Goal: Find specific page/section: Find specific page/section

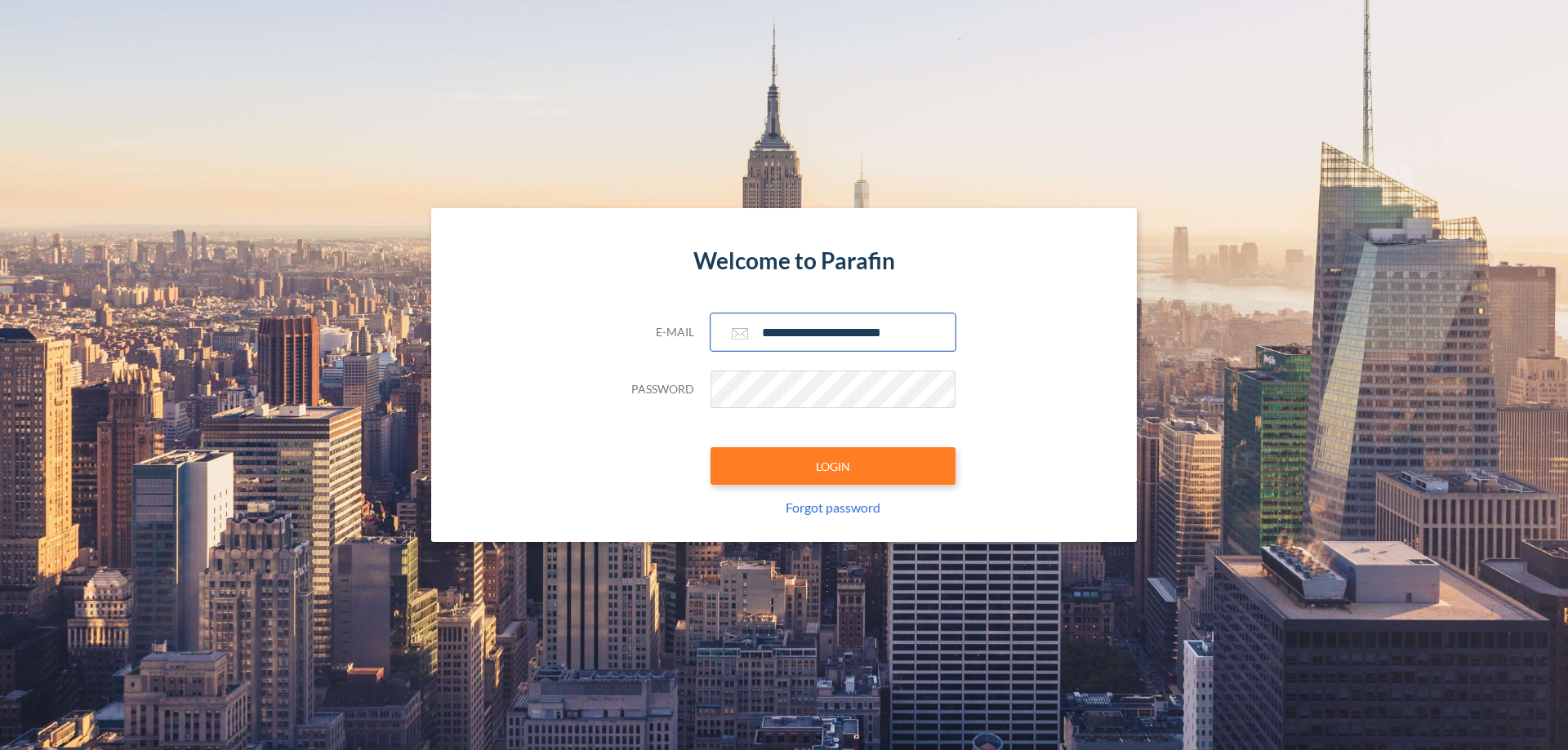
type input "**********"
click at [833, 467] on button "LOGIN" at bounding box center [833, 467] width 245 height 38
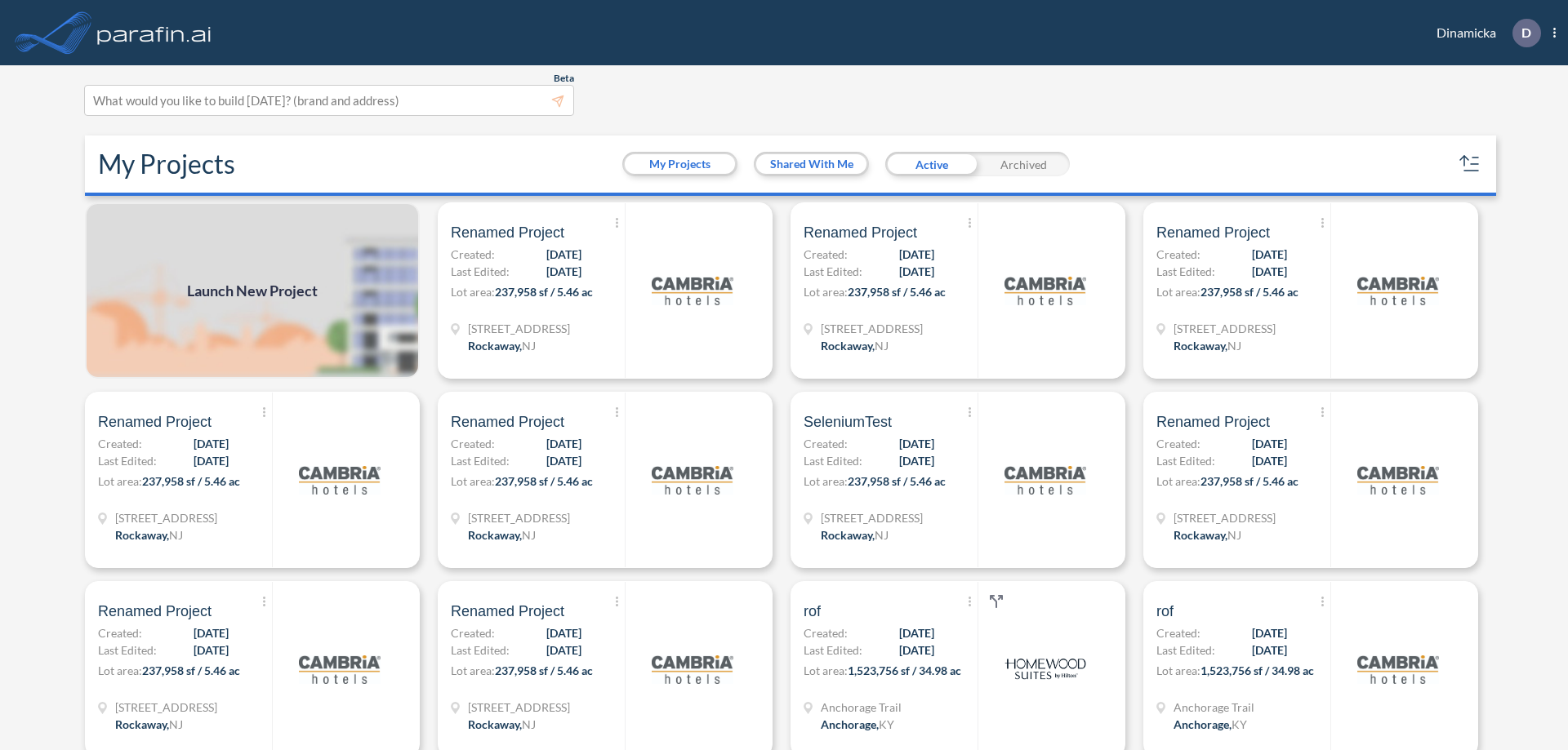
scroll to position [4, 0]
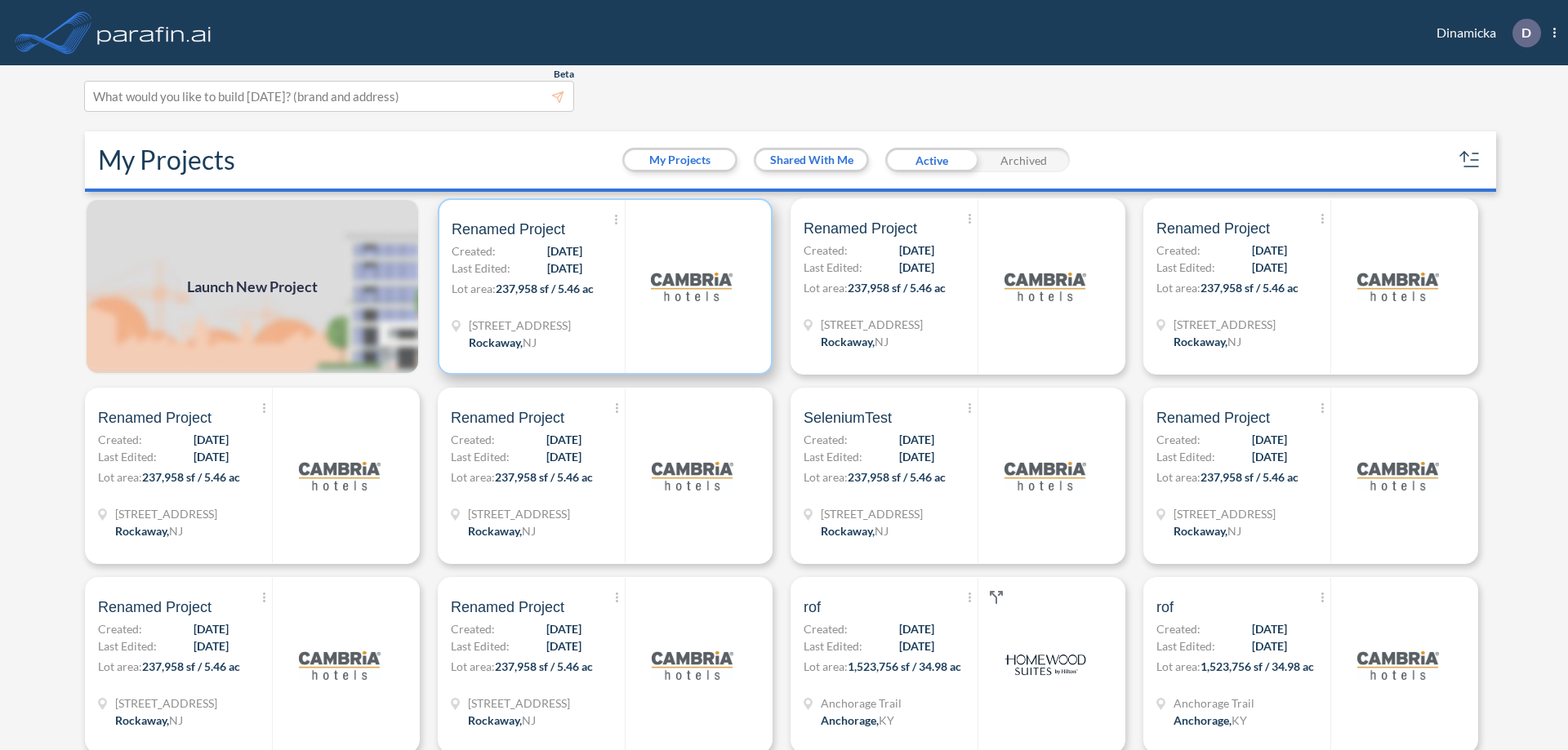
click at [602, 287] on p "Lot area: 237,958 sf / 5.46 ac" at bounding box center [538, 291] width 173 height 23
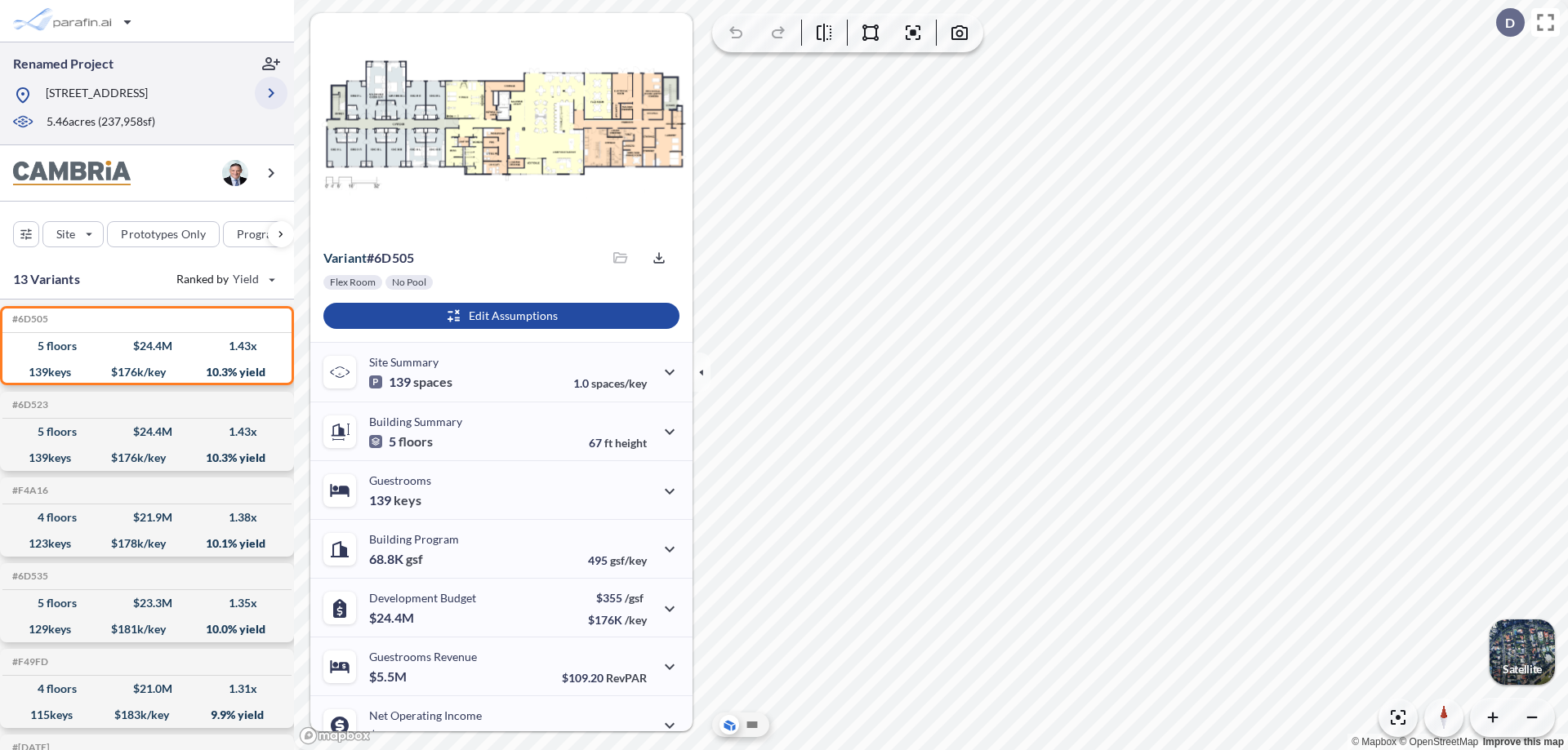
click at [271, 93] on icon "button" at bounding box center [271, 93] width 20 height 20
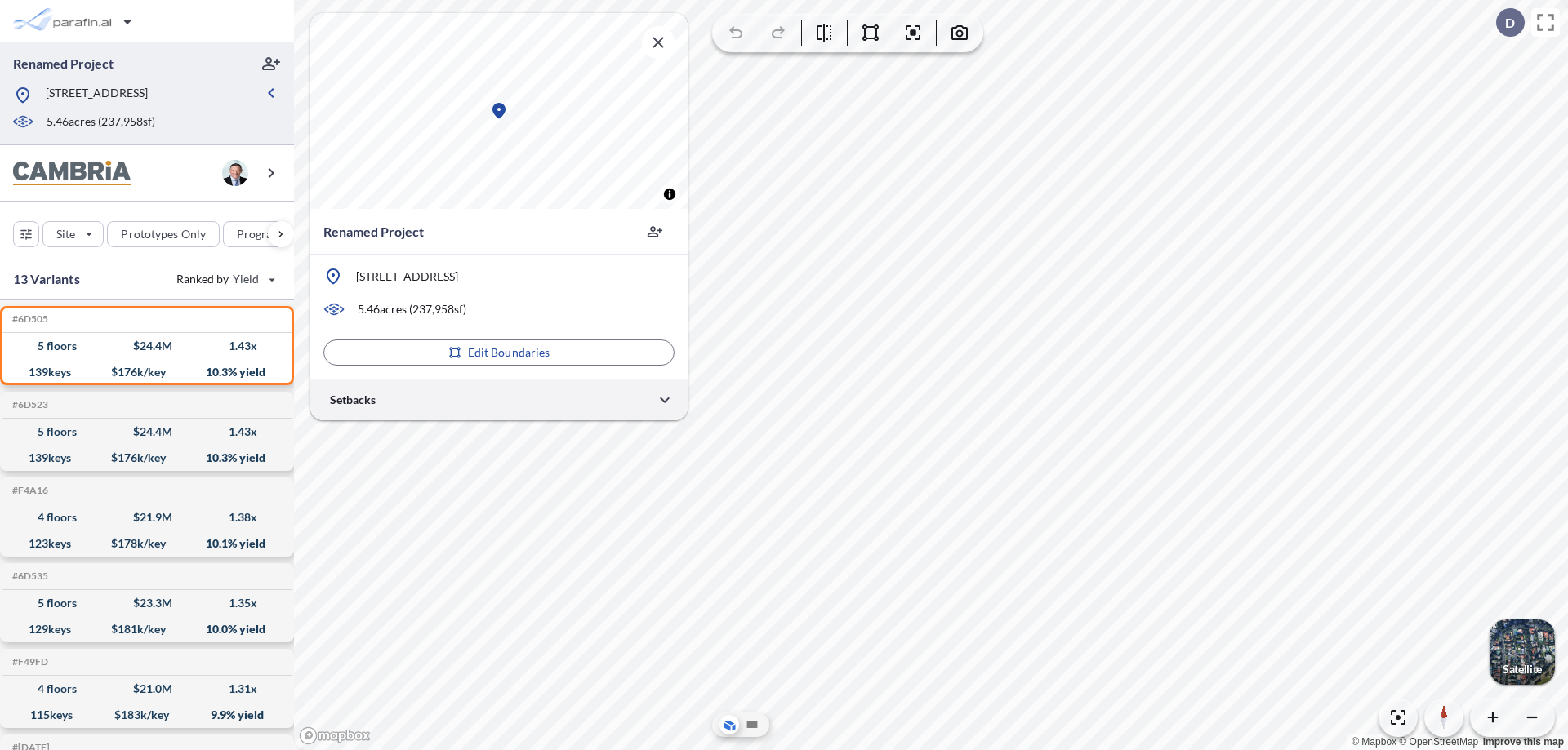
click at [499, 400] on div at bounding box center [499, 400] width 377 height 42
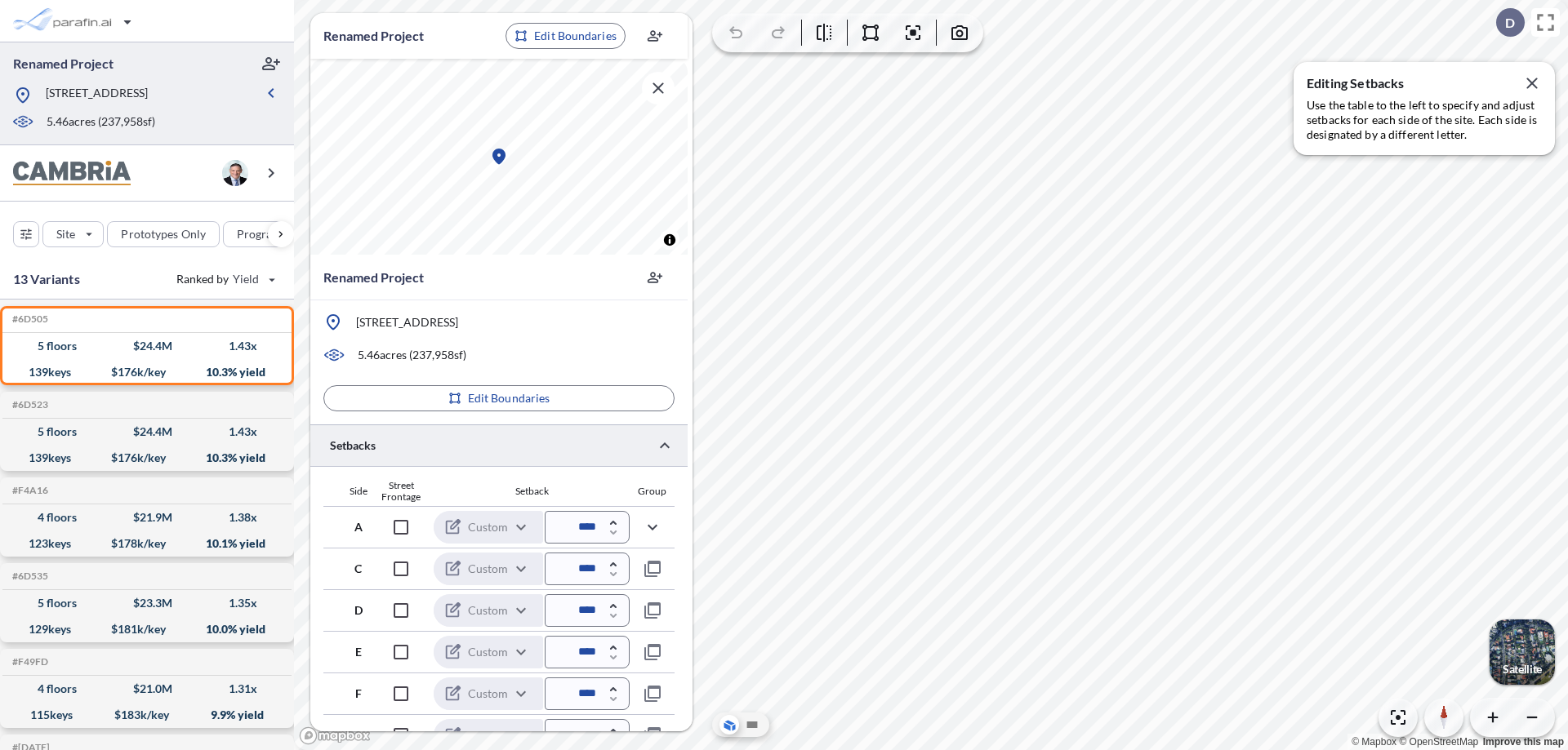
scroll to position [400, 0]
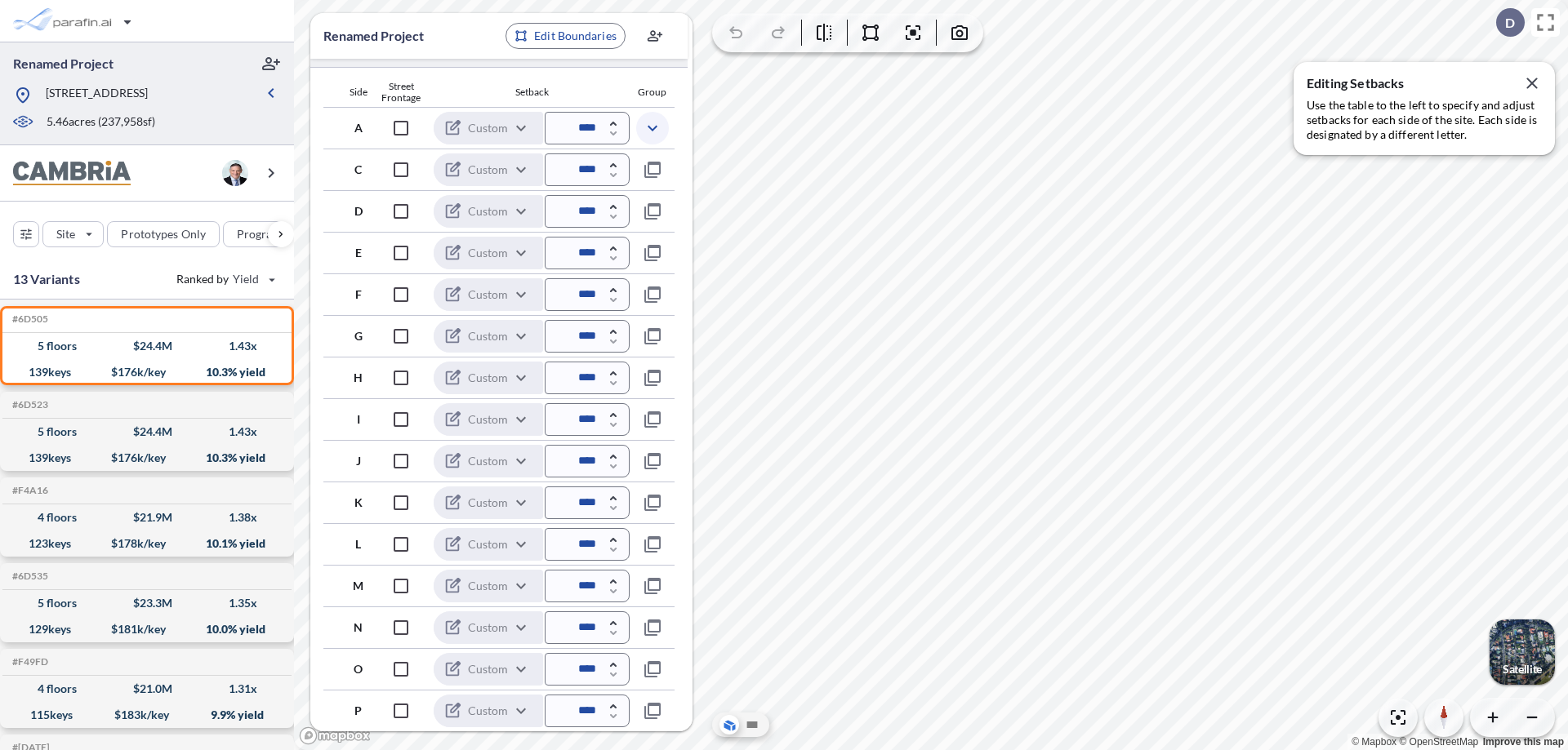
click at [653, 128] on icon "button" at bounding box center [653, 128] width 20 height 20
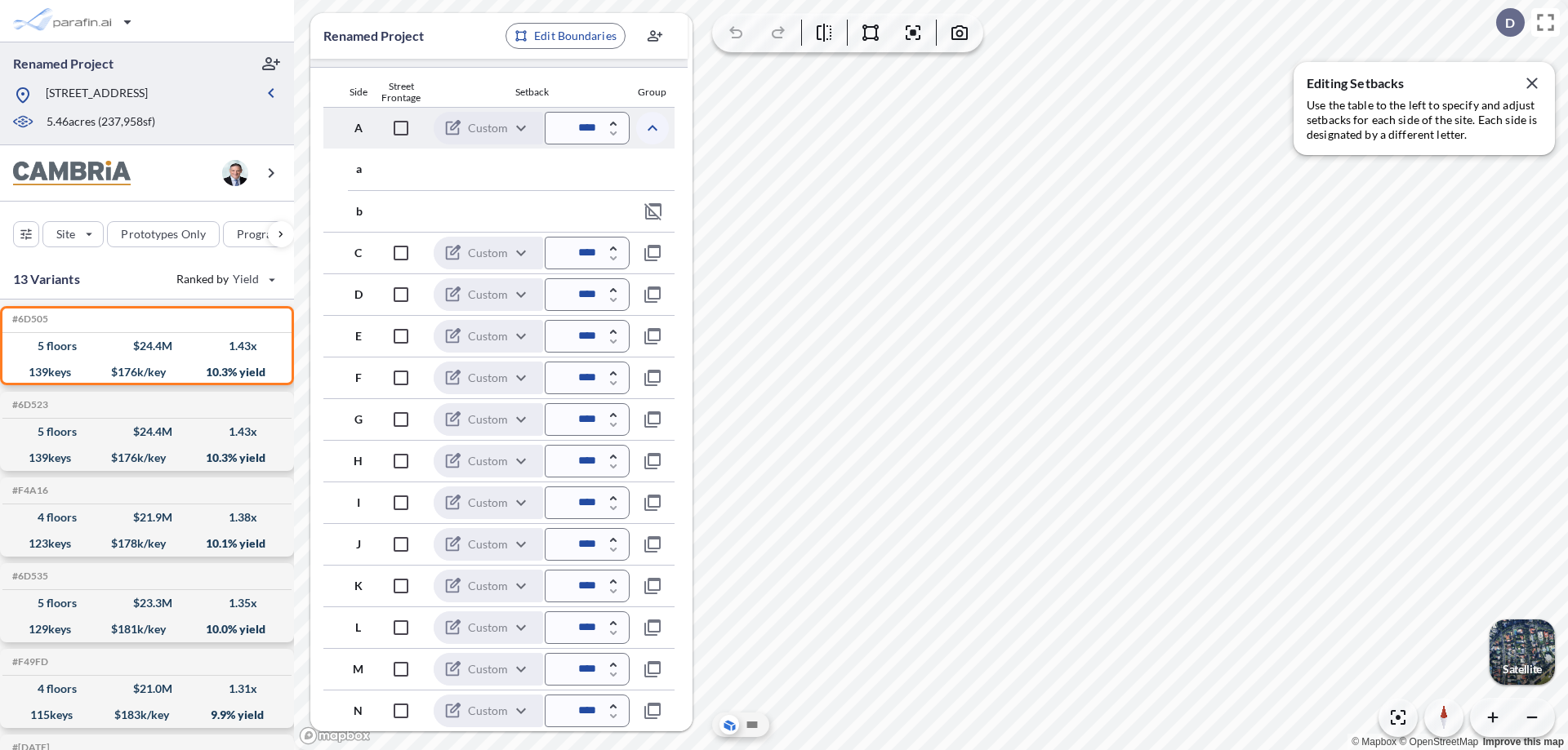
scroll to position [483, 0]
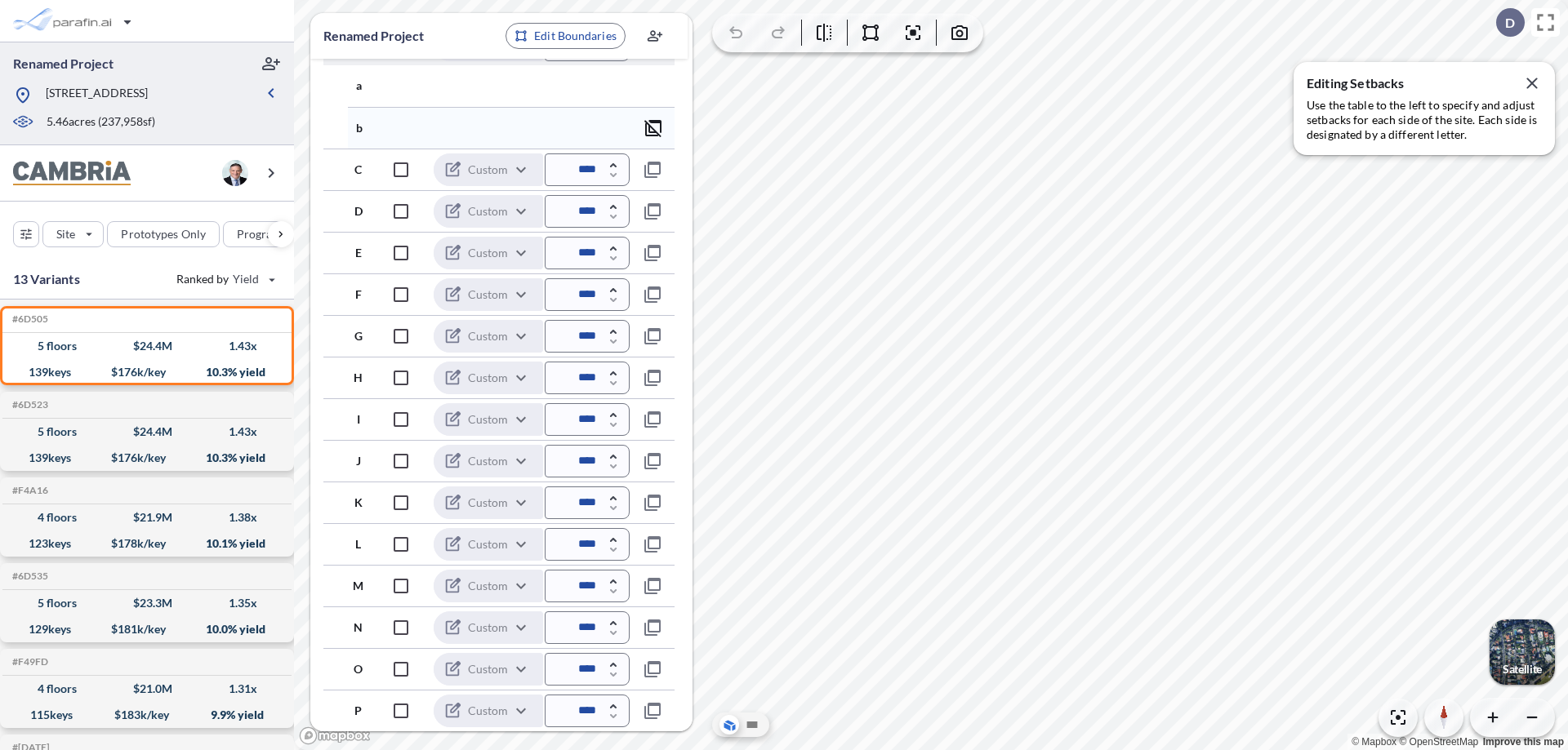
click at [653, 128] on icon "button" at bounding box center [653, 128] width 20 height 20
